Goal: Task Accomplishment & Management: Complete application form

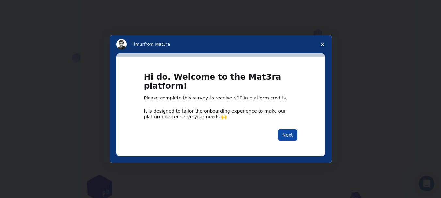
click at [293, 137] on button "Next" at bounding box center [287, 134] width 19 height 11
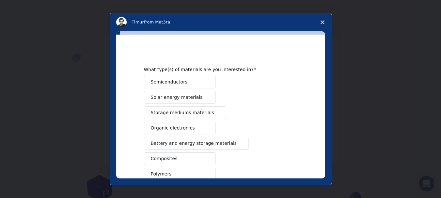
click at [195, 81] on button "Semiconductors" at bounding box center [180, 82] width 72 height 13
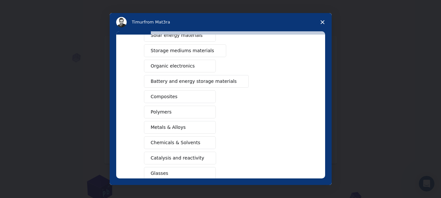
scroll to position [52, 0]
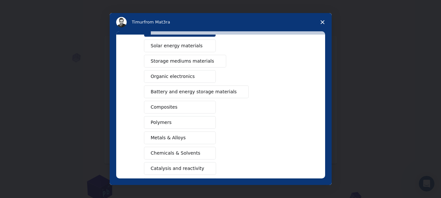
click at [214, 92] on span "Battery and energy storage materials" at bounding box center [194, 91] width 86 height 7
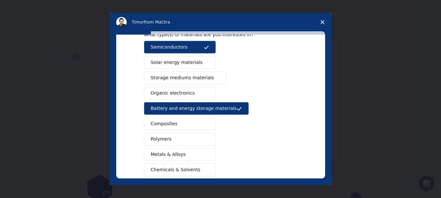
scroll to position [19, 0]
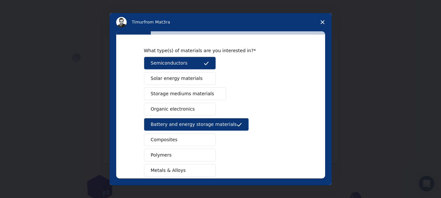
click at [198, 81] on button "Solar energy materials" at bounding box center [180, 78] width 72 height 13
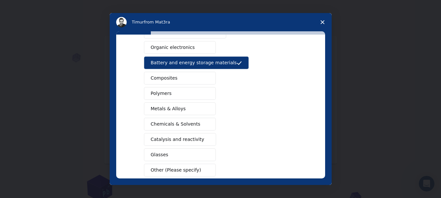
scroll to position [84, 0]
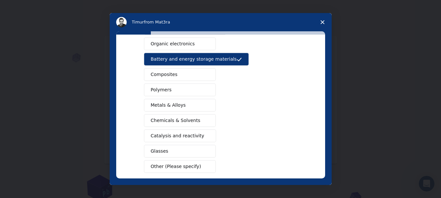
click at [182, 76] on button "Composites" at bounding box center [180, 74] width 72 height 13
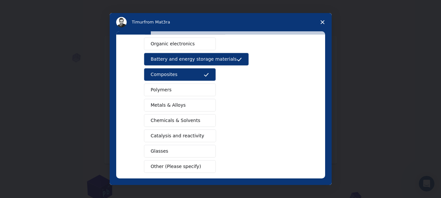
scroll to position [117, 0]
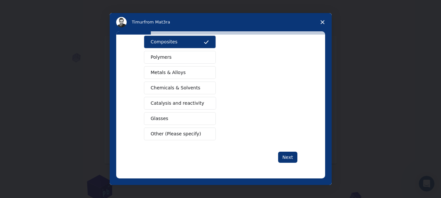
click at [196, 89] on button "Chemicals & Solvents" at bounding box center [180, 88] width 72 height 13
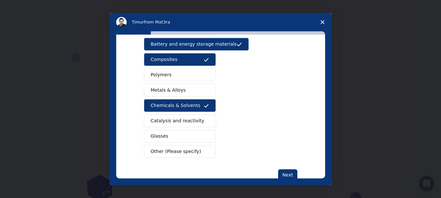
scroll to position [84, 0]
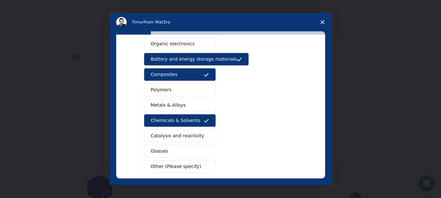
click at [197, 104] on button "Metals & Alloys" at bounding box center [180, 105] width 72 height 13
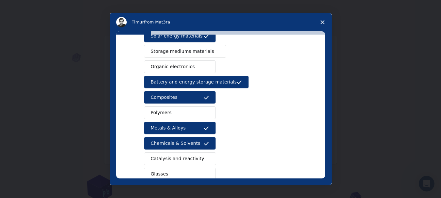
scroll to position [52, 0]
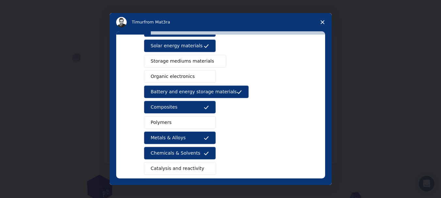
click at [190, 79] on button "Organic electronics" at bounding box center [180, 76] width 72 height 13
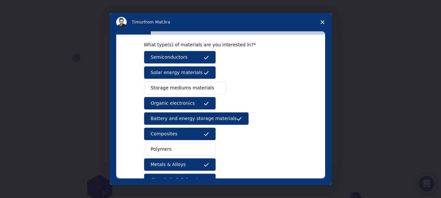
scroll to position [19, 0]
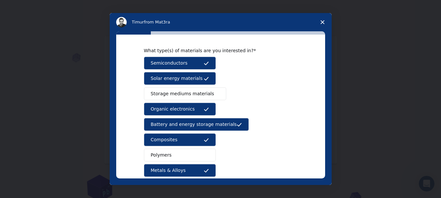
click at [196, 95] on span "Storage mediums materials" at bounding box center [182, 93] width 63 height 7
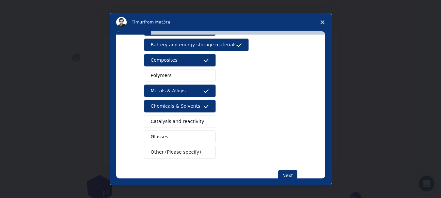
scroll to position [117, 0]
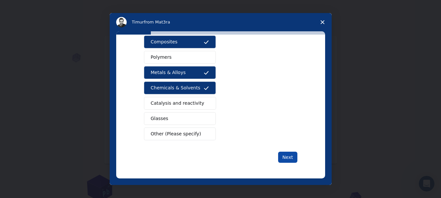
click at [289, 160] on button "Next" at bounding box center [287, 157] width 19 height 11
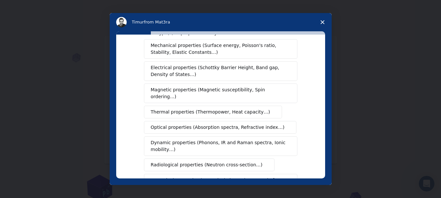
scroll to position [0, 0]
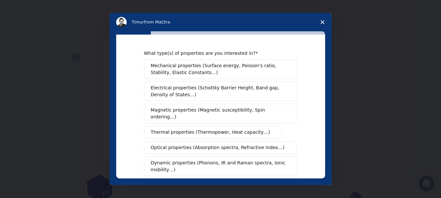
click at [200, 67] on span "Mechanical properties (Surface energy, Poisson's ratio, Stability, Elastic Cons…" at bounding box center [219, 69] width 136 height 14
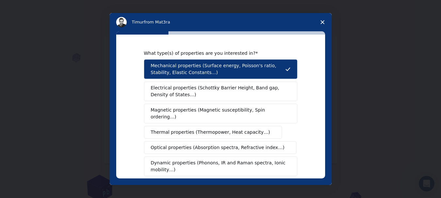
click at [203, 94] on span "Electrical properties (Schottky Barrier Height, Band gap, Density of States…)" at bounding box center [219, 91] width 136 height 14
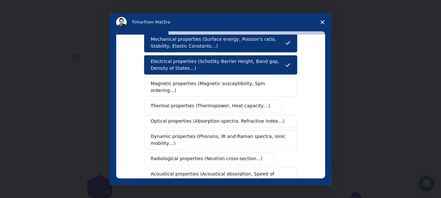
scroll to position [33, 0]
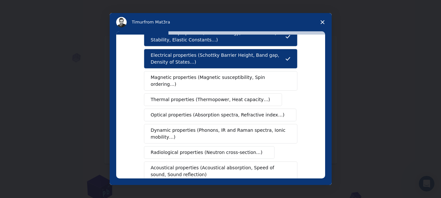
click at [206, 112] on span "Optical properties (Absorption spectra, Refractive index…)" at bounding box center [218, 115] width 134 height 7
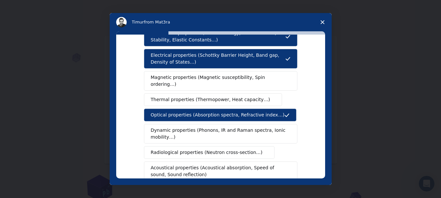
scroll to position [65, 0]
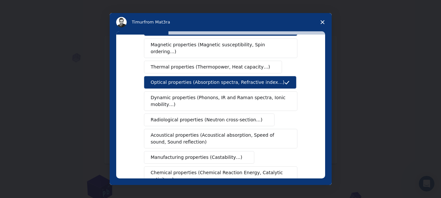
click at [193, 94] on span "Dynamic properties (Phonons, IR and Raman spectra, Ionic mobility…)" at bounding box center [218, 101] width 135 height 14
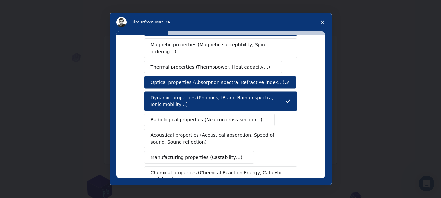
scroll to position [98, 0]
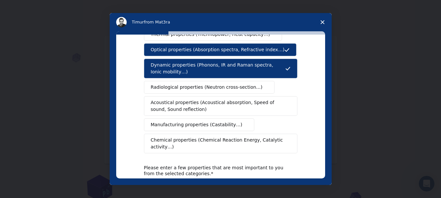
click at [191, 99] on span "Acoustical properties (Acoustical absorption, Speed of sound, Sound reflection)" at bounding box center [219, 106] width 136 height 14
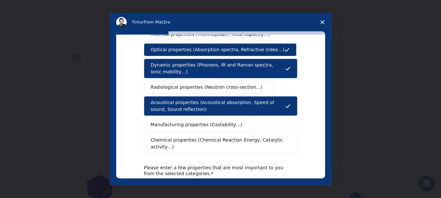
click at [200, 121] on span "Manufacturing properties (Castability…)" at bounding box center [197, 124] width 92 height 7
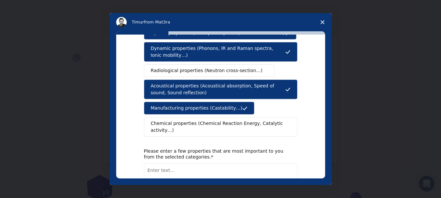
scroll to position [130, 0]
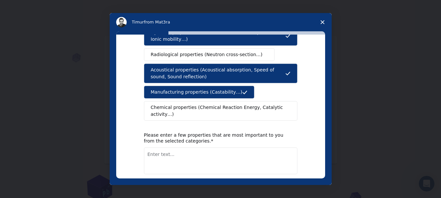
click at [220, 104] on span "Chemical properties (Chemical Reaction Energy, Catalytic activity…)" at bounding box center [218, 111] width 135 height 14
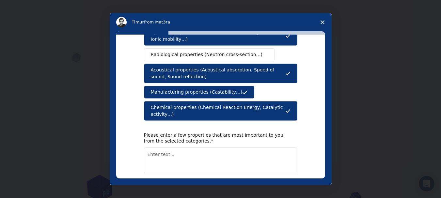
click at [284, 186] on button "Next" at bounding box center [287, 191] width 19 height 11
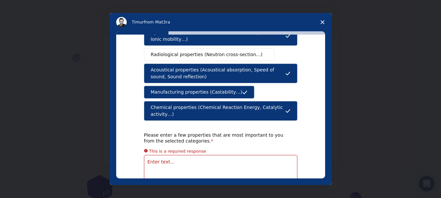
click at [198, 155] on textarea "Enter text..." at bounding box center [220, 168] width 153 height 27
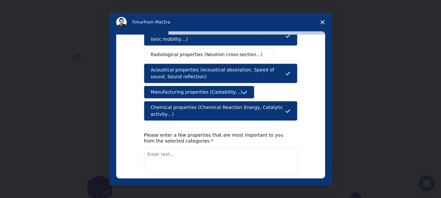
scroll to position [151, 0]
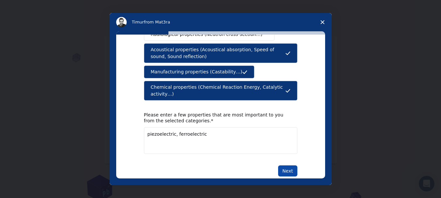
type textarea "piezoelectric, ferroelectric"
click at [287, 165] on button "Next" at bounding box center [287, 170] width 19 height 11
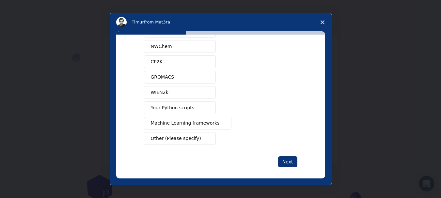
scroll to position [70, 0]
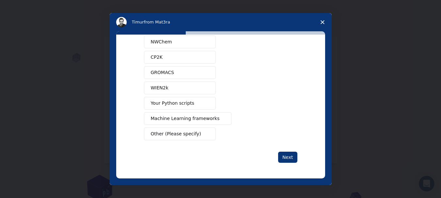
click at [156, 133] on span "Other (Please specify)" at bounding box center [176, 133] width 50 height 7
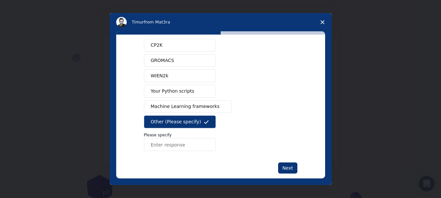
scroll to position [93, 0]
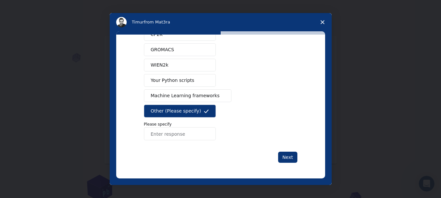
click at [184, 135] on input "Enter response" at bounding box center [180, 133] width 72 height 13
click at [251, 110] on div "Quantum ESPRESSO VASP LAMMPS NWChem CP2K GROMACS WIEN2k Your Python scripts Mac…" at bounding box center [220, 54] width 153 height 174
click at [201, 109] on button "Other (Please specify)" at bounding box center [180, 111] width 72 height 13
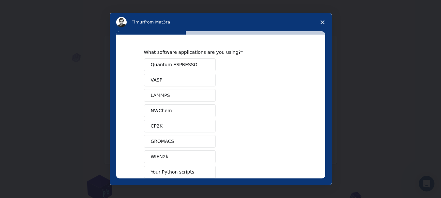
scroll to position [0, 0]
click at [183, 65] on span "Quantum ESPRESSO" at bounding box center [174, 65] width 47 height 7
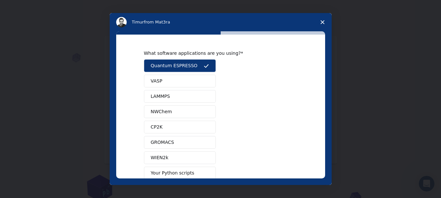
click at [178, 86] on button "VASP" at bounding box center [180, 81] width 72 height 13
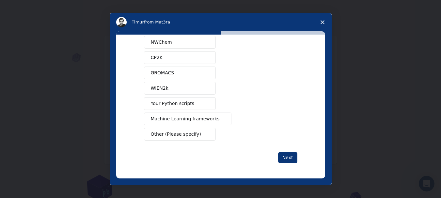
scroll to position [70, 0]
click at [162, 76] on span "GROMACS" at bounding box center [162, 72] width 23 height 7
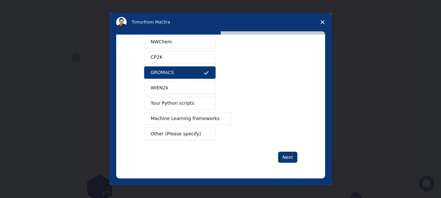
drag, startPoint x: 167, startPoint y: 86, endPoint x: 210, endPoint y: 113, distance: 50.7
click at [167, 85] on button "WIEN2k" at bounding box center [180, 88] width 72 height 13
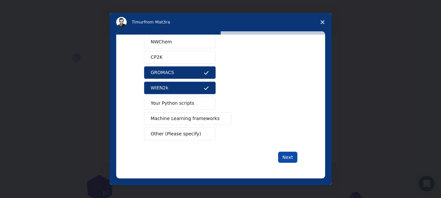
click at [291, 156] on button "Next" at bounding box center [287, 157] width 19 height 11
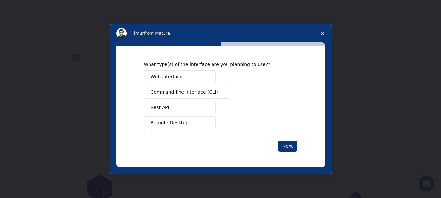
click at [174, 81] on button "Web interface" at bounding box center [180, 76] width 72 height 13
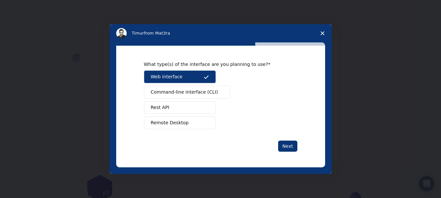
click at [186, 123] on button "Remote Desktop" at bounding box center [180, 122] width 72 height 13
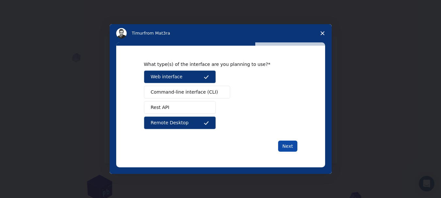
click at [285, 141] on button "Next" at bounding box center [287, 146] width 19 height 11
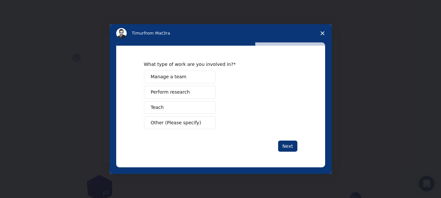
click at [173, 105] on button "Teach" at bounding box center [180, 107] width 72 height 13
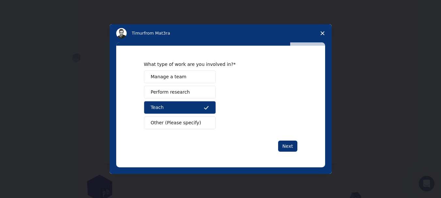
click at [175, 91] on span "Perform research" at bounding box center [170, 92] width 39 height 7
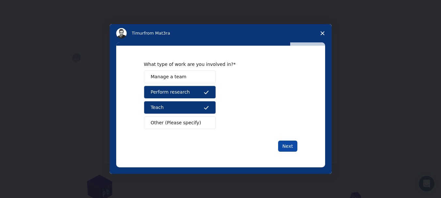
click at [291, 145] on button "Next" at bounding box center [287, 146] width 19 height 11
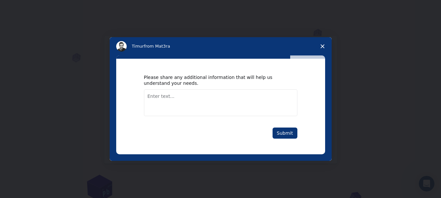
click at [193, 94] on textarea "Enter text..." at bounding box center [220, 102] width 153 height 27
click at [161, 97] on textarea "I am leture" at bounding box center [220, 102] width 153 height 27
click at [230, 109] on textarea "I am letture" at bounding box center [220, 102] width 153 height 27
type textarea "I am letture"
click at [279, 134] on button "Submit" at bounding box center [284, 133] width 25 height 11
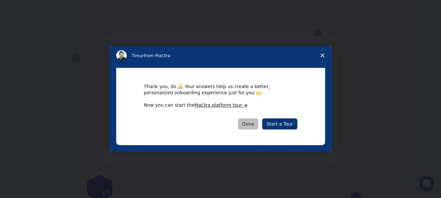
click at [257, 125] on button "Done" at bounding box center [248, 123] width 21 height 11
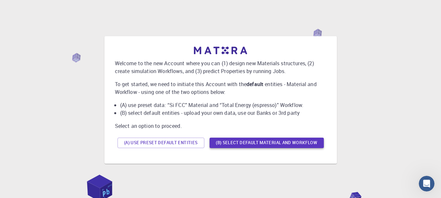
click at [246, 143] on button "(B) Select default material and workflow" at bounding box center [266, 143] width 114 height 10
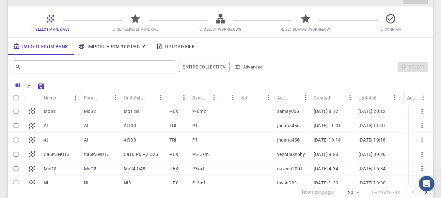
scroll to position [65, 0]
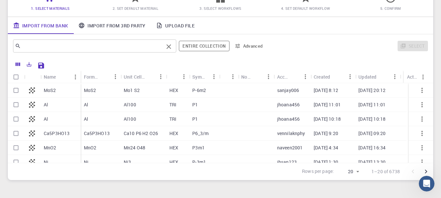
click at [68, 49] on input "text" at bounding box center [92, 45] width 143 height 9
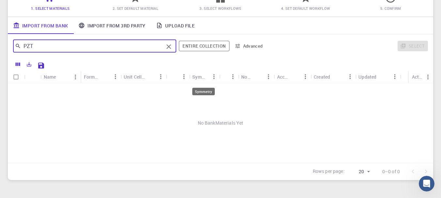
scroll to position [98, 0]
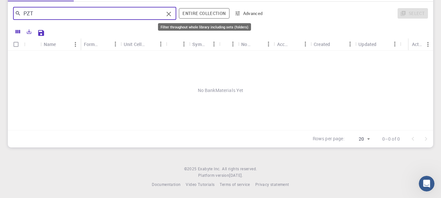
click at [207, 13] on button "Entire collection" at bounding box center [204, 13] width 50 height 10
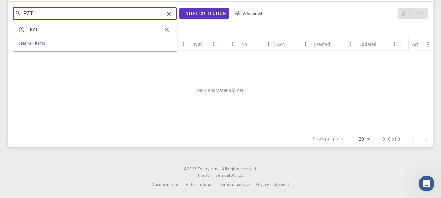
drag, startPoint x: 43, startPoint y: 14, endPoint x: 17, endPoint y: 9, distance: 26.5
click at [17, 9] on div "PZT ​" at bounding box center [94, 13] width 163 height 13
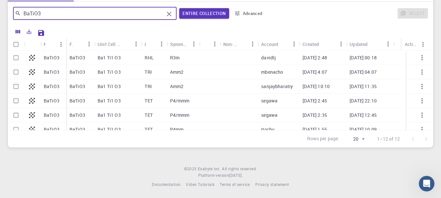
type input "BaTiO3"
click at [57, 100] on p "BaTiO3" at bounding box center [52, 101] width 16 height 7
checkbox input "true"
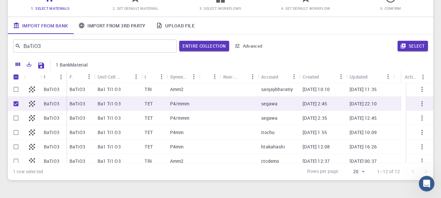
scroll to position [33, 0]
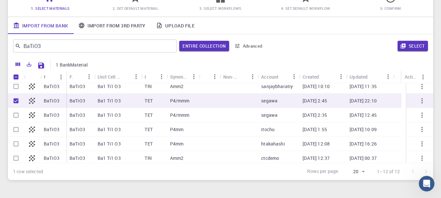
click at [175, 101] on p "P4/mmm" at bounding box center [180, 101] width 20 height 7
checkbox input "true"
click at [33, 100] on icon at bounding box center [32, 101] width 6 height 6
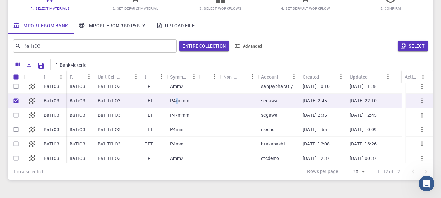
click at [33, 100] on icon at bounding box center [32, 101] width 6 height 6
checkbox input "true"
click at [418, 102] on icon "button" at bounding box center [422, 101] width 8 height 8
click at [419, 101] on icon "button" at bounding box center [422, 101] width 8 height 8
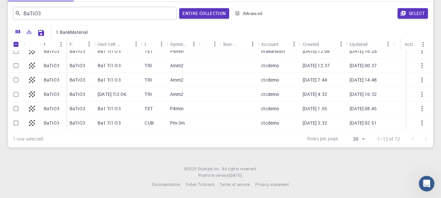
scroll to position [83, 0]
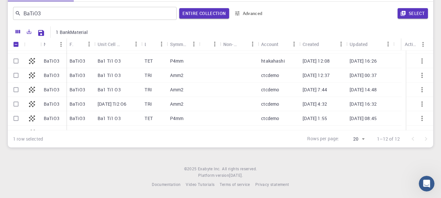
click at [290, 13] on div "Select" at bounding box center [347, 14] width 159 height 16
drag, startPoint x: 339, startPoint y: 1, endPoint x: 374, endPoint y: 13, distance: 37.5
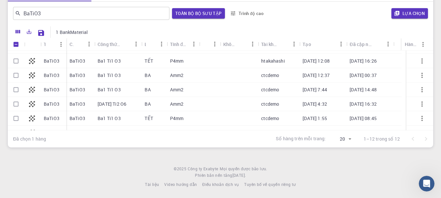
click at [272, 29] on div at bounding box center [253, 31] width 323 height 11
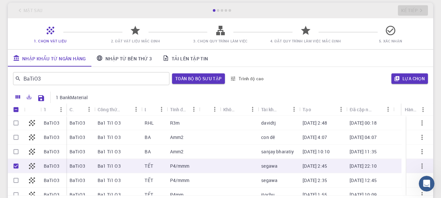
scroll to position [33, 0]
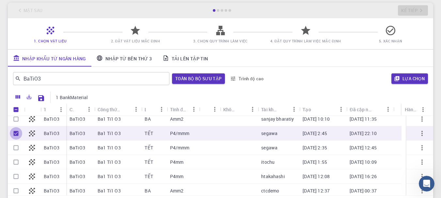
click at [14, 131] on input "Bỏ chọn hàng" at bounding box center [16, 133] width 12 height 12
checkbox input "false"
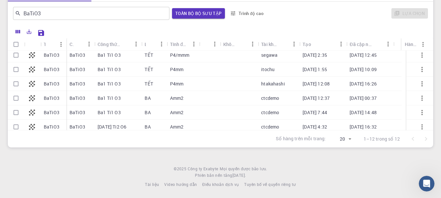
scroll to position [27, 0]
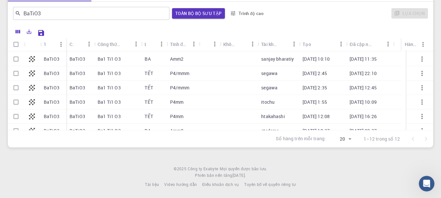
click at [16, 101] on input "Chọn hàng" at bounding box center [16, 102] width 12 height 12
checkbox input "true"
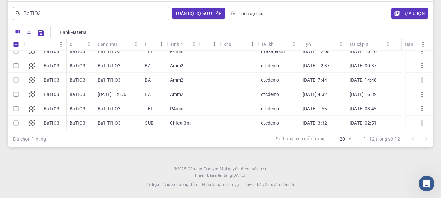
scroll to position [98, 0]
click at [18, 120] on input "Chọn hàng" at bounding box center [16, 122] width 12 height 12
checkbox input "true"
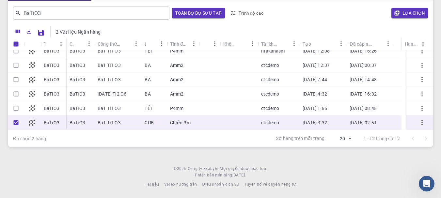
scroll to position [66, 0]
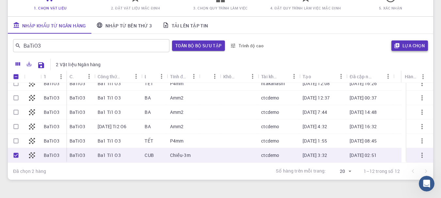
click at [396, 47] on icon "button" at bounding box center [396, 45] width 5 height 5
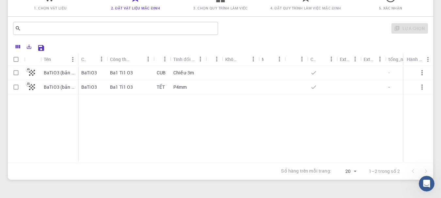
click at [425, 72] on icon "button" at bounding box center [422, 73] width 8 height 8
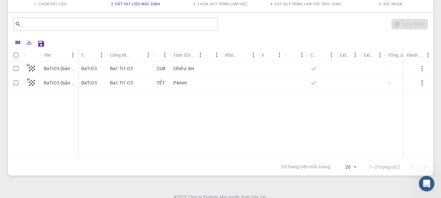
scroll to position [33, 0]
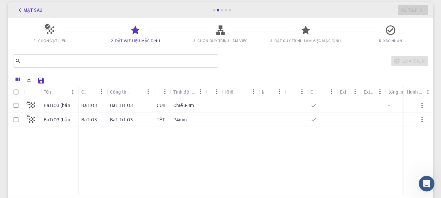
click at [219, 94] on icon "Thực đơn" at bounding box center [216, 91] width 7 height 7
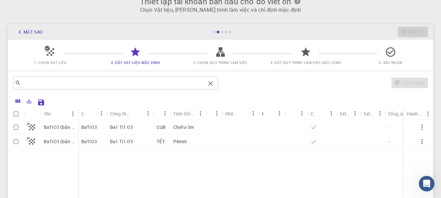
scroll to position [0, 0]
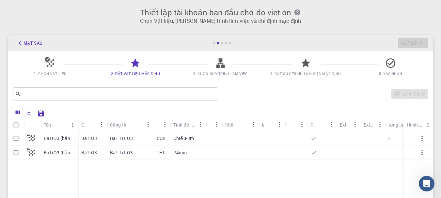
click at [222, 66] on icon at bounding box center [220, 62] width 8 height 9
drag, startPoint x: 18, startPoint y: 137, endPoint x: 15, endPoint y: 148, distance: 12.1
click at [17, 137] on input "Chọn hàng" at bounding box center [16, 138] width 12 height 12
checkbox input "true"
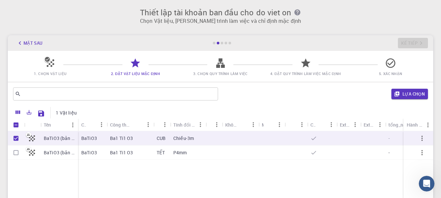
drag, startPoint x: 14, startPoint y: 149, endPoint x: 30, endPoint y: 159, distance: 18.2
click at [14, 150] on input "Chọn hàng" at bounding box center [16, 152] width 12 height 12
checkbox input "true"
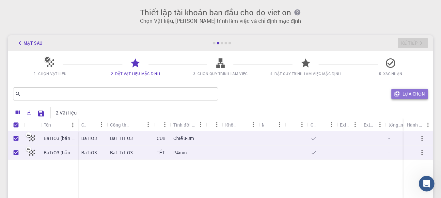
click at [407, 94] on font "Lựa chọn" at bounding box center [413, 94] width 22 height 6
checkbox input "false"
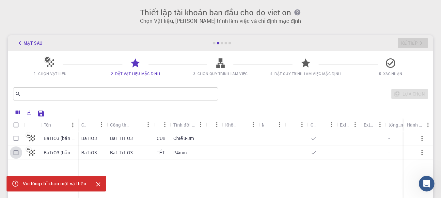
click at [12, 153] on input "Select row" at bounding box center [16, 152] width 12 height 12
checkbox input "true"
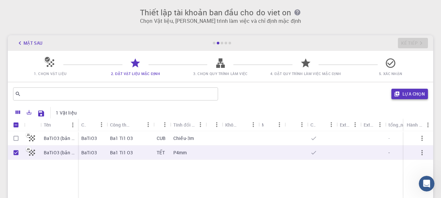
click at [418, 93] on font "Lựa chọn" at bounding box center [413, 94] width 22 height 6
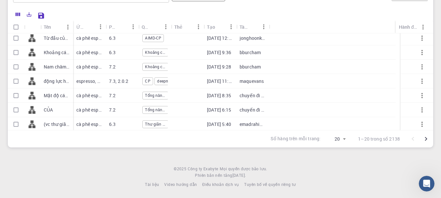
scroll to position [27, 0]
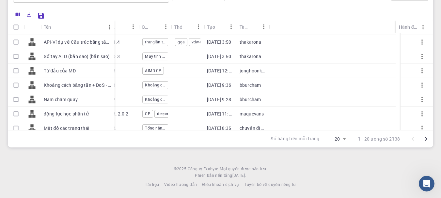
drag, startPoint x: 97, startPoint y: 26, endPoint x: 114, endPoint y: 34, distance: 18.5
click at [114, 34] on div "Tên Ứng dụng đã sử dụng Phiên bản ứng dụng Quy trình làm việc phụ Thẻ Tạo Tài k…" at bounding box center [220, 76] width 425 height 110
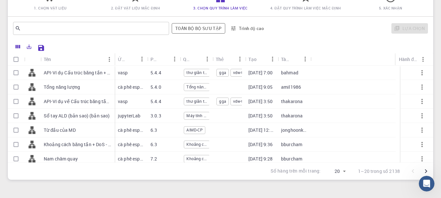
scroll to position [65, 0]
click at [17, 73] on input "Chọn hàng" at bounding box center [16, 73] width 12 height 12
checkbox input "true"
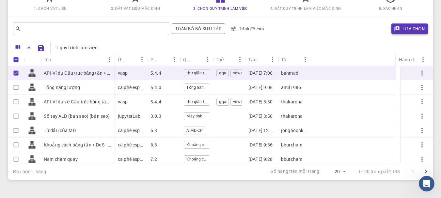
click at [411, 27] on font "Lựa chọn" at bounding box center [413, 29] width 22 height 6
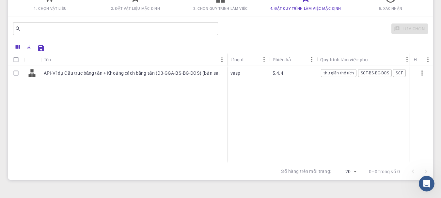
scroll to position [33, 0]
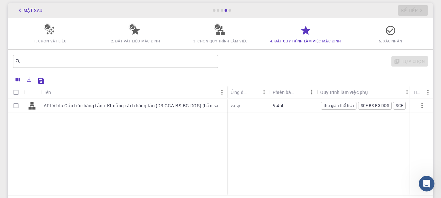
click at [16, 105] on input "Chọn hàng" at bounding box center [16, 105] width 12 height 12
checkbox input "true"
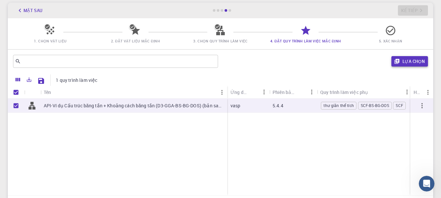
click at [407, 59] on font "Lựa chọn" at bounding box center [413, 61] width 22 height 6
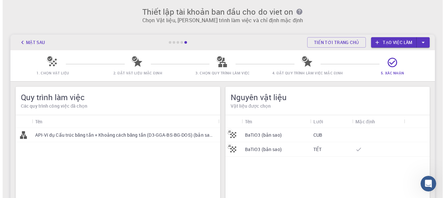
scroll to position [0, 0]
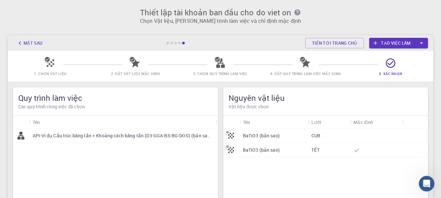
click at [395, 43] on font "Tạo việc làm" at bounding box center [395, 43] width 29 height 6
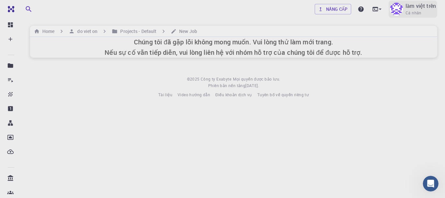
click at [397, 8] on img at bounding box center [396, 9] width 13 height 13
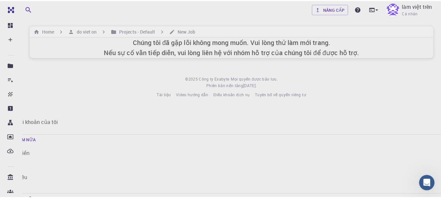
scroll to position [40, 0]
click at [266, 68] on div at bounding box center [222, 99] width 445 height 198
click at [381, 9] on icon at bounding box center [380, 8] width 3 height 1
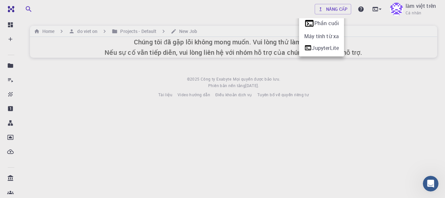
click at [174, 3] on div at bounding box center [222, 99] width 445 height 198
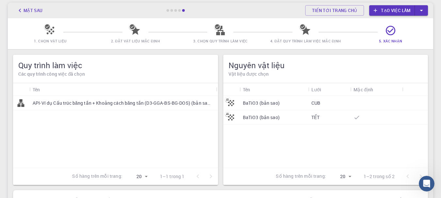
scroll to position [113, 0]
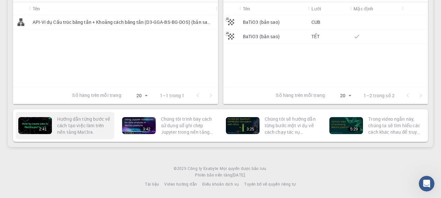
click at [27, 125] on div "2:41" at bounding box center [35, 125] width 34 height 17
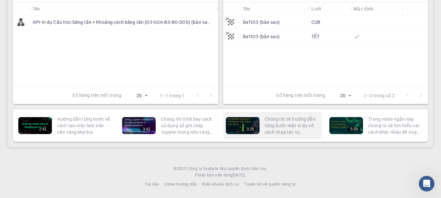
click at [239, 121] on div "3:25" at bounding box center [243, 125] width 34 height 17
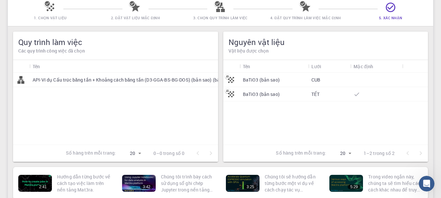
scroll to position [0, 0]
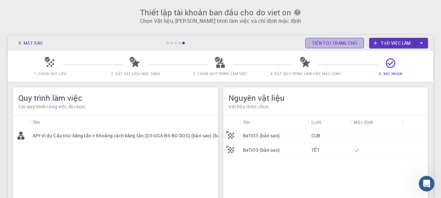
click at [331, 44] on font "Tiến tới trang chủ" at bounding box center [334, 43] width 45 height 6
